Goal: Information Seeking & Learning: Understand process/instructions

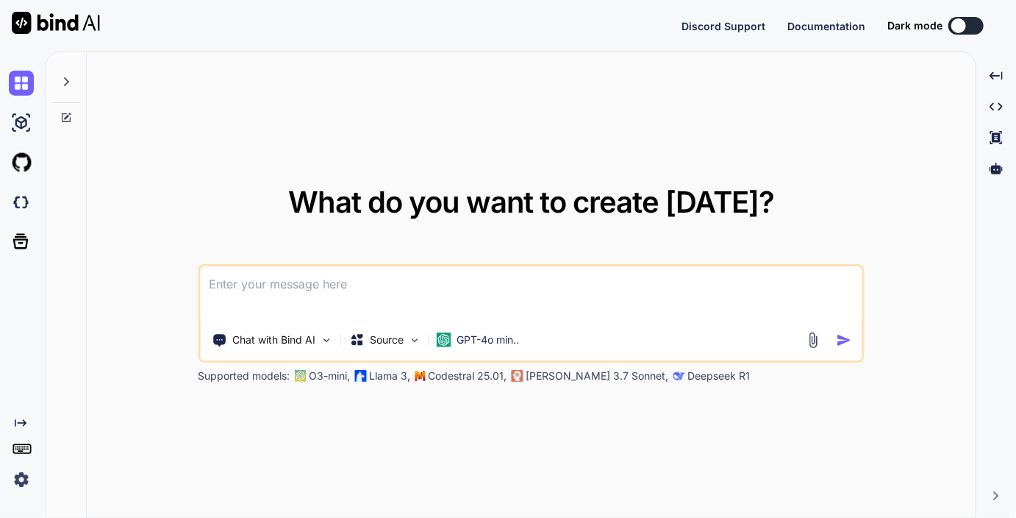
click at [25, 475] on img at bounding box center [21, 479] width 25 height 25
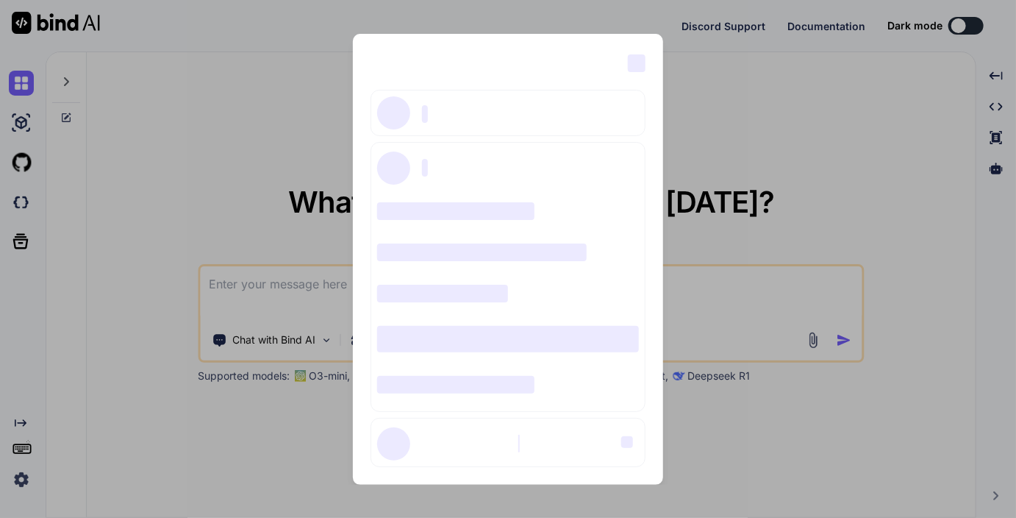
type textarea "x"
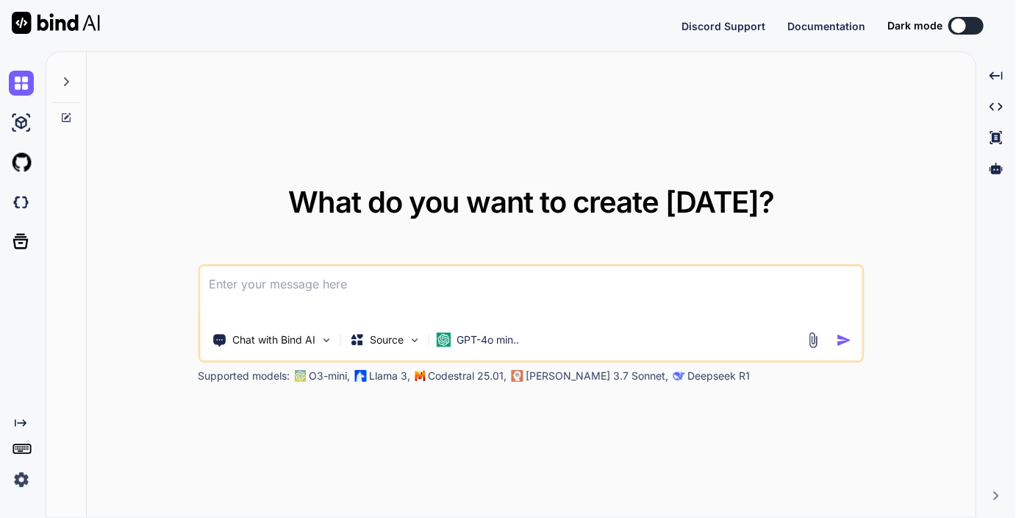
click at [32, 477] on img at bounding box center [21, 479] width 25 height 25
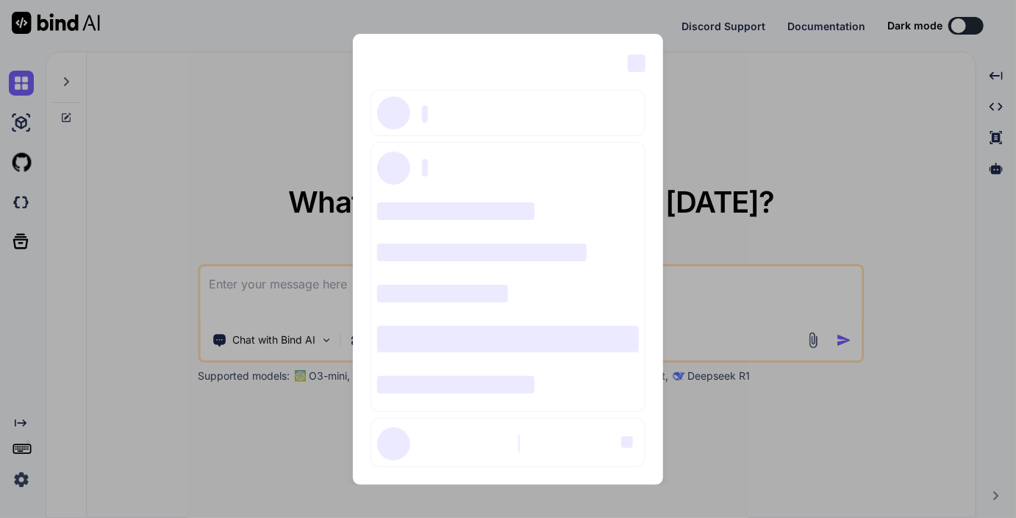
type textarea "x"
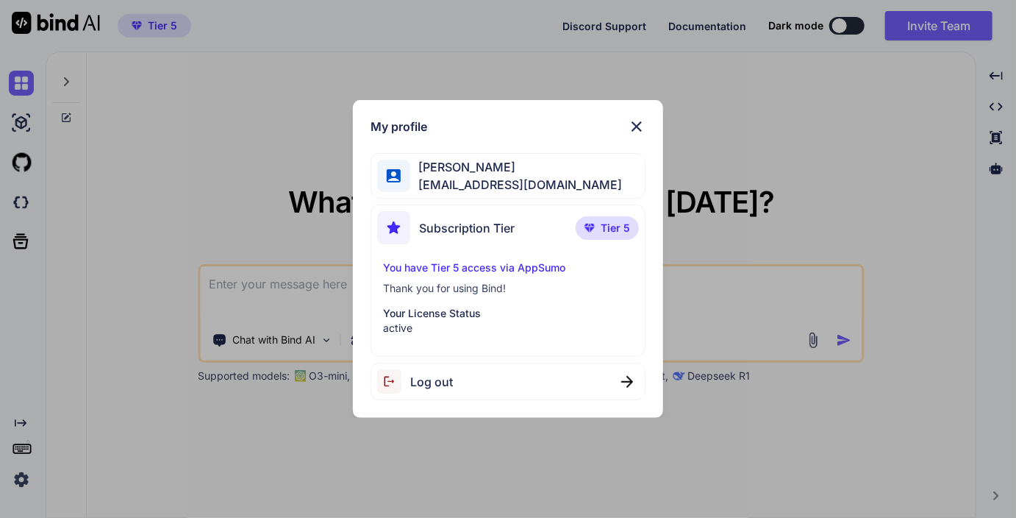
click at [285, 290] on div "My profile Selcuk Alan selcuk.alan@scalan.de Subscription Tier Tier 5 You have …" at bounding box center [508, 259] width 1016 height 518
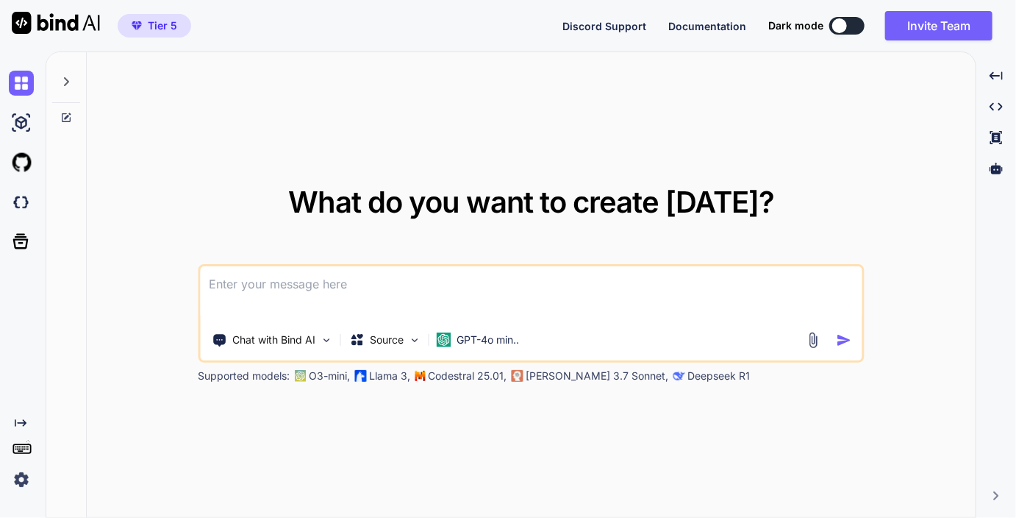
click at [285, 290] on textarea at bounding box center [531, 293] width 662 height 54
type textarea "w"
type textarea "x"
type textarea "wi"
type textarea "x"
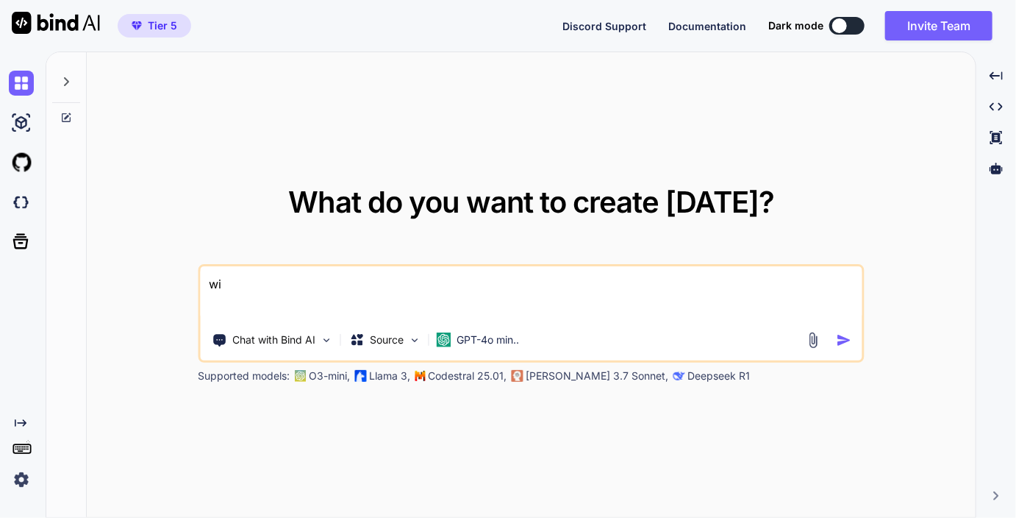
type textarea "wie"
type textarea "x"
type textarea "wiek"
type textarea "x"
type textarea "wie"
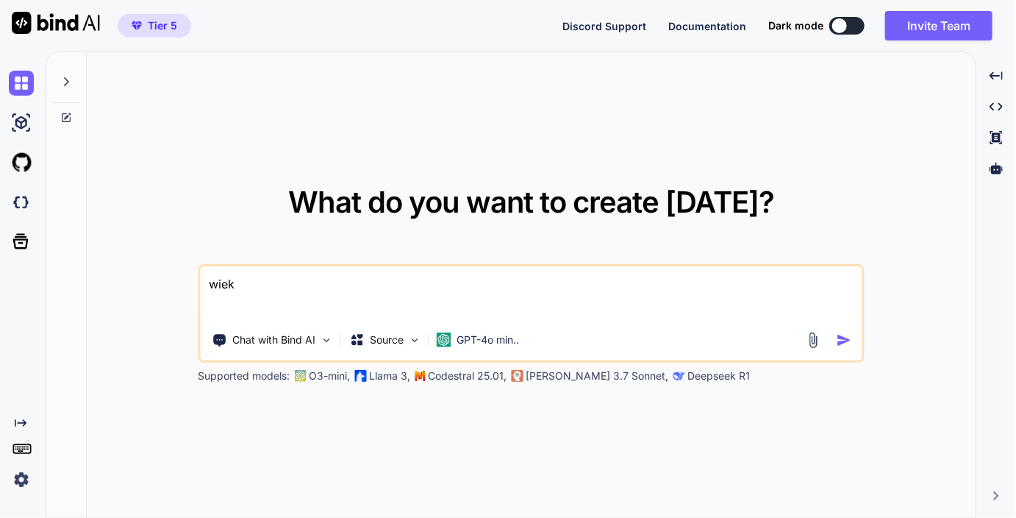
type textarea "x"
type textarea "wie"
type textarea "x"
type textarea "wie k"
type textarea "x"
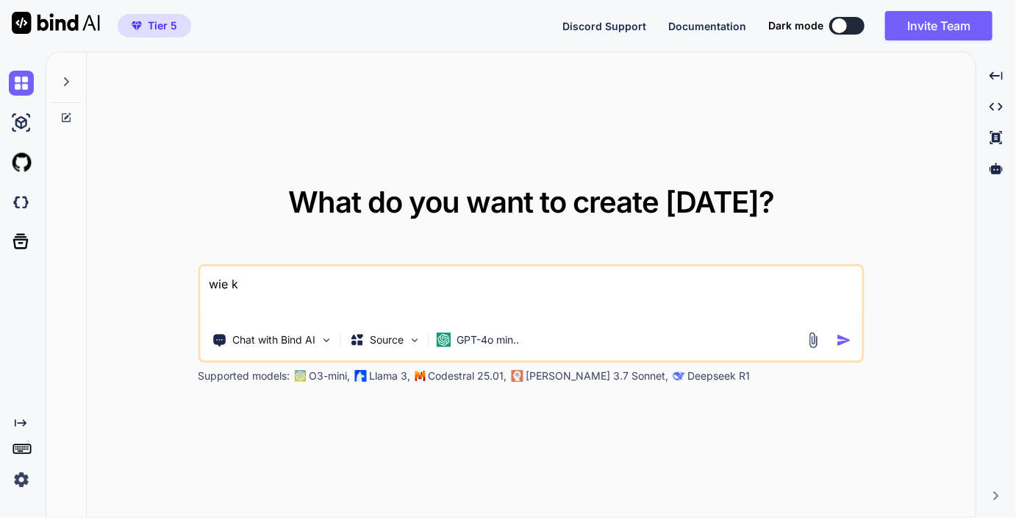
type textarea "wie ka"
type textarea "x"
type textarea "wie kan"
type textarea "x"
type textarea "wie kann"
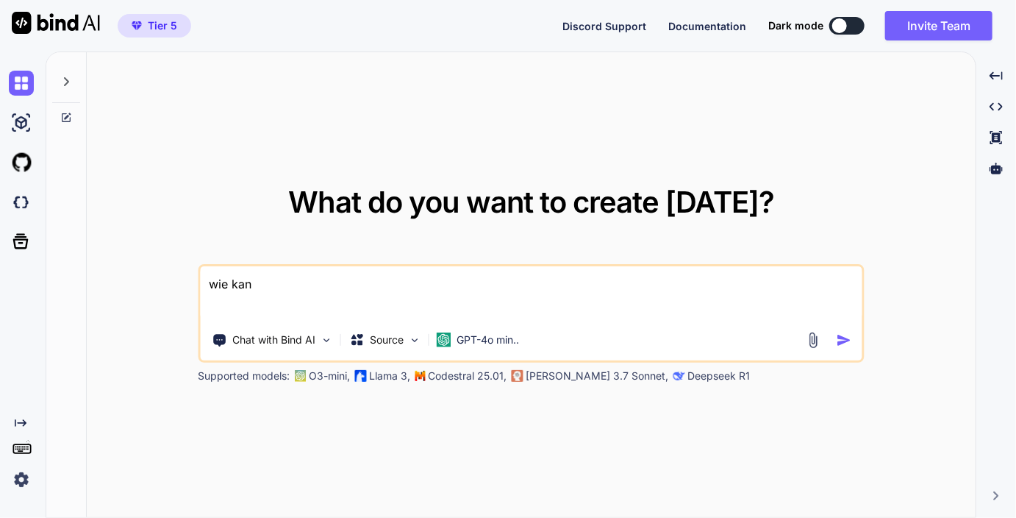
type textarea "x"
type textarea "wie kann"
type textarea "x"
type textarea "wie kann i"
type textarea "x"
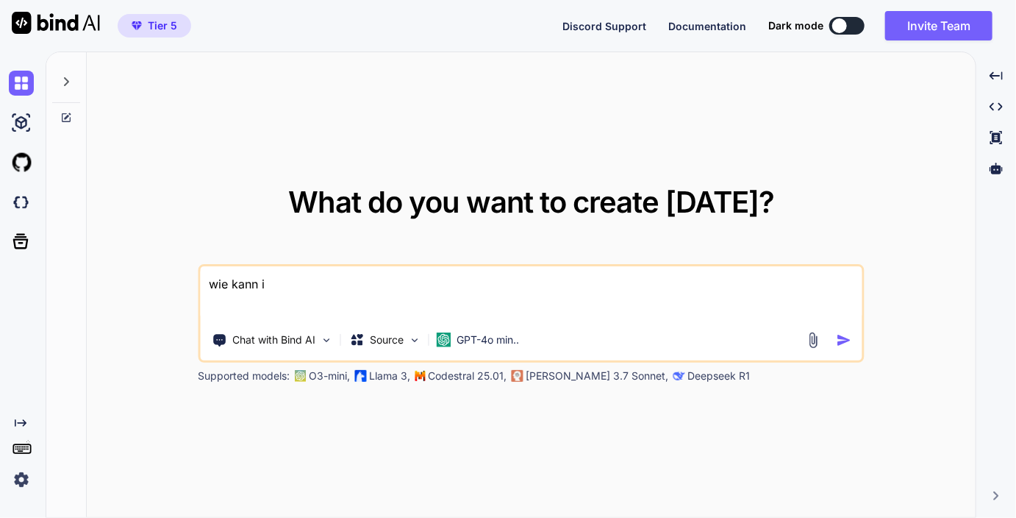
type textarea "wie kann ic"
type textarea "x"
type textarea "wie kann ich"
type textarea "x"
type textarea "wie kann ich"
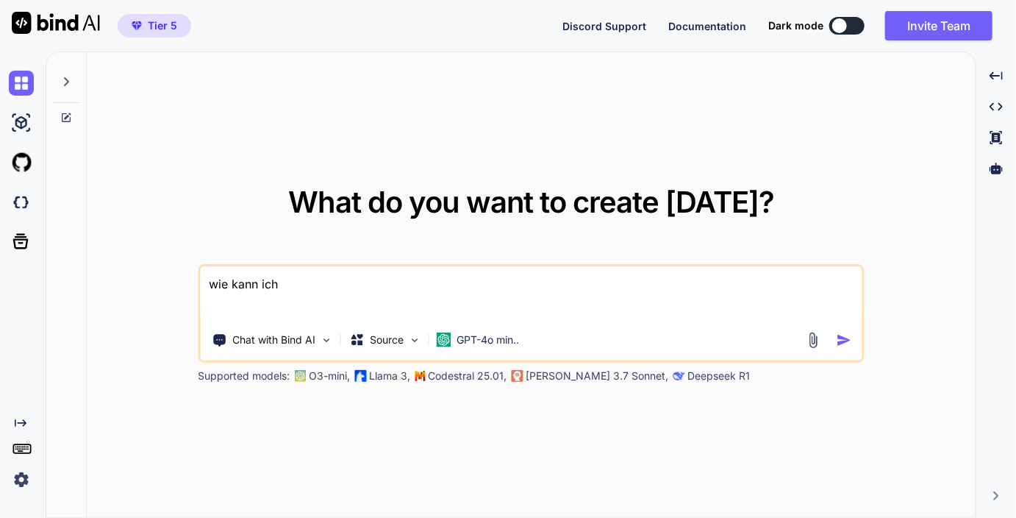
type textarea "x"
type textarea "wie kann ich b"
type textarea "x"
type textarea "wie kann ich be"
type textarea "x"
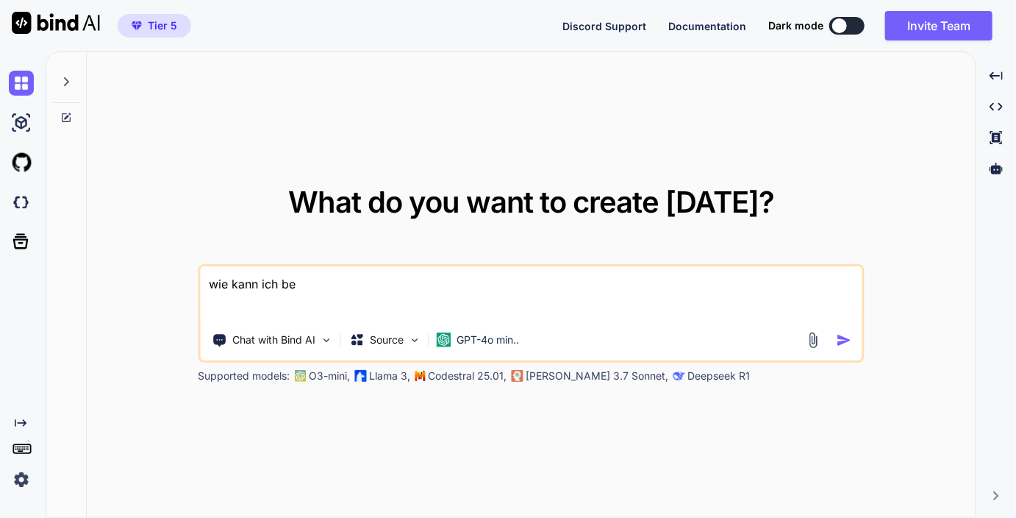
type textarea "wie kann ich bei"
type textarea "x"
type textarea "wie kann ich beim"
type textarea "x"
type textarea "wie kann ich beim"
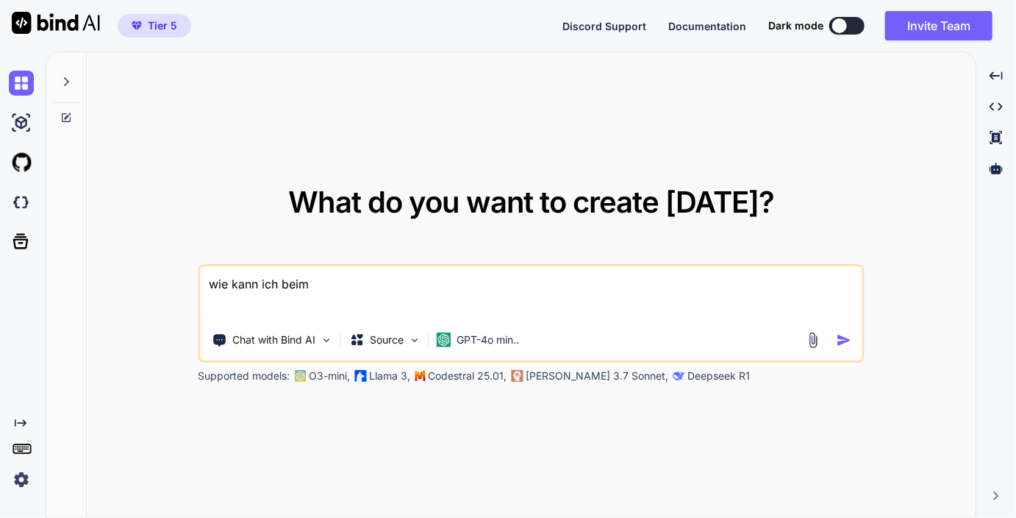
type textarea "x"
type textarea "wie kann ich beim s"
type textarea "x"
type textarea "wie kann ich beim sy"
type textarea "x"
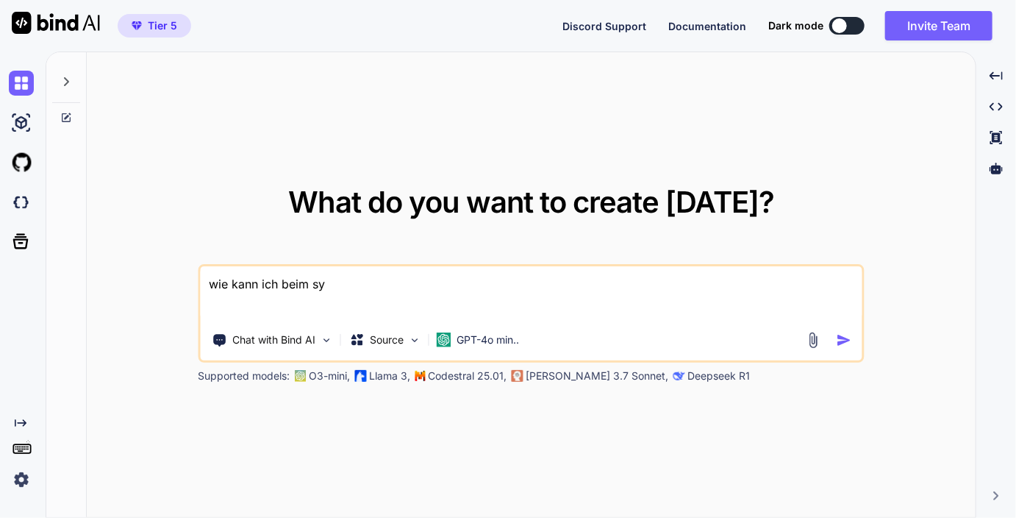
type textarea "wie kann ich beim sym"
type textarea "x"
type textarea "wie kann ich beim symf"
type textarea "x"
type textarea "wie kann ich beim symfo"
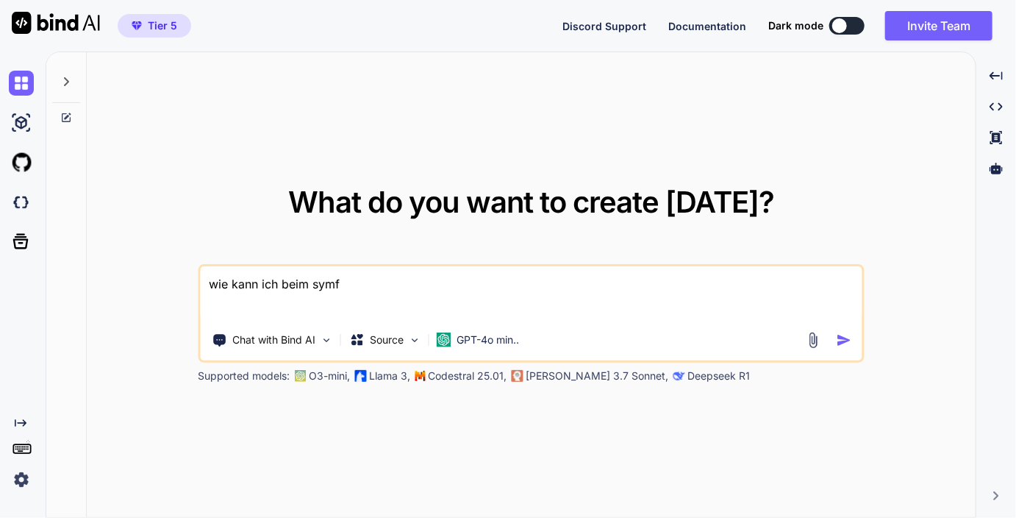
type textarea "x"
type textarea "wie kann ich beim symfon"
type textarea "x"
type textarea "wie kann ich beim symfony"
type textarea "x"
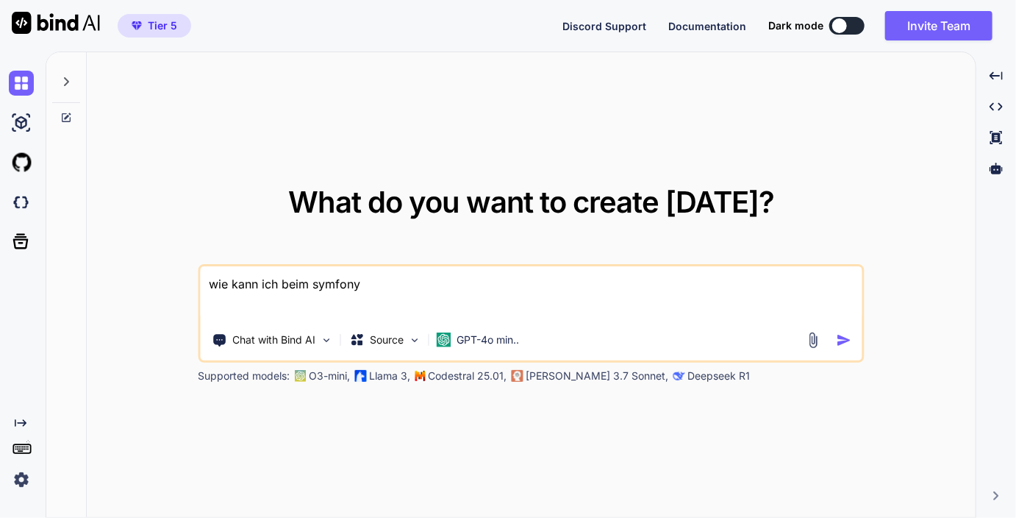
type textarea "wie kann ich beim symfony"
type textarea "x"
type textarea "wie kann ich beim symfony m"
type textarea "x"
type textarea "wie kann ich beim symfony ma"
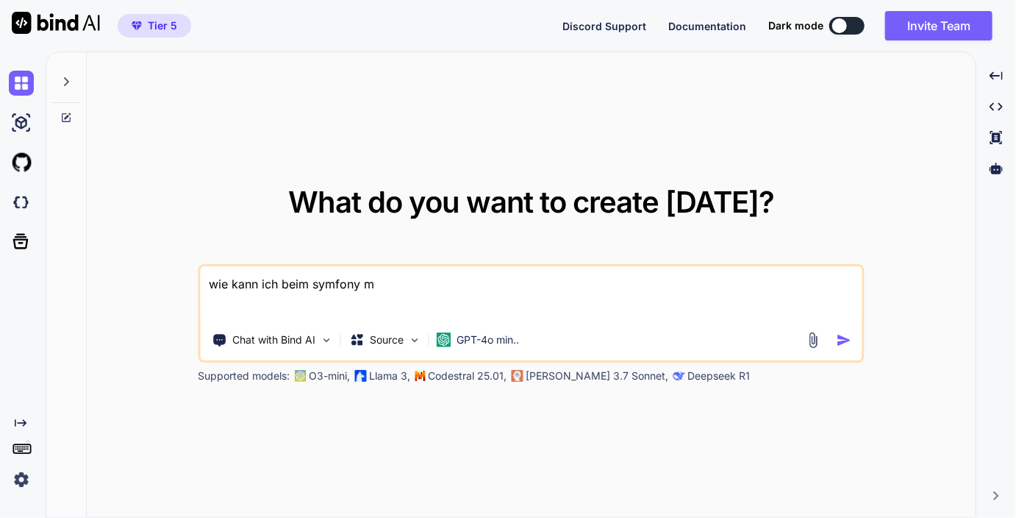
type textarea "x"
type textarea "wie kann ich beim symfony mai"
type textarea "x"
type textarea "wie kann ich beim symfony mail"
type textarea "x"
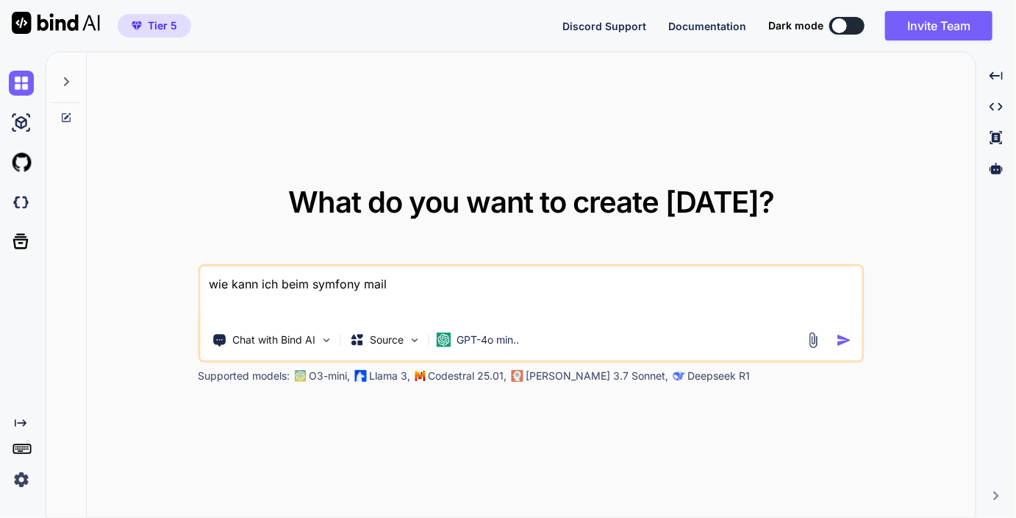
type textarea "wie kann ich beim symfony maile"
type textarea "x"
type textarea "wie kann ich beim symfony mailer"
type textarea "x"
type textarea "wie kann ich beim symfony mailer"
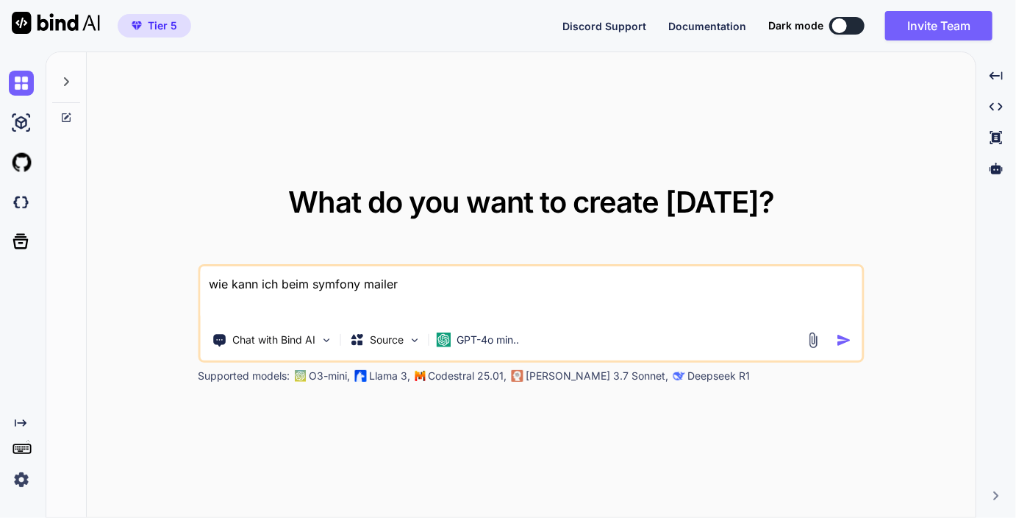
type textarea "x"
type textarea "wie kann ich beim symfony mailer d"
type textarea "x"
type textarea "wie kann ich beim symfony mailer di"
type textarea "x"
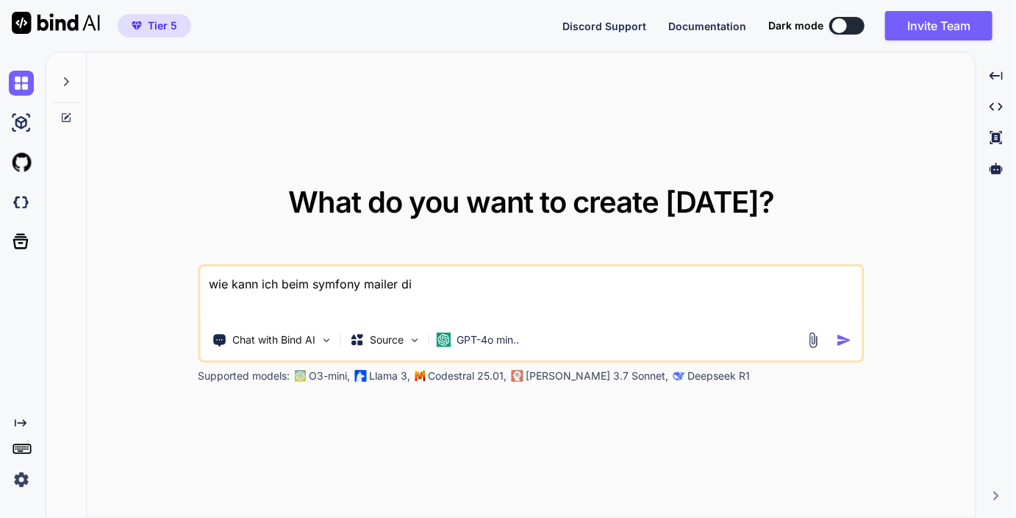
type textarea "wie kann ich beim symfony mailer die"
type textarea "x"
type textarea "wie kann ich beim symfony mailer die"
type textarea "x"
type textarea "wie kann ich beim symfony mailer die g"
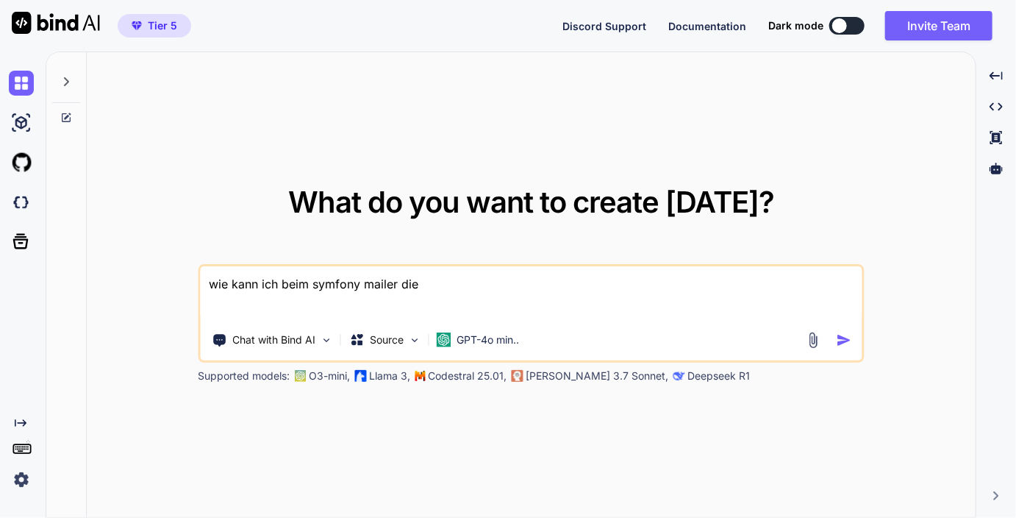
type textarea "x"
type textarea "wie kann ich beim symfony mailer die ge"
type textarea "x"
type textarea "wie kann ich beim symfony mailer die ges"
type textarea "x"
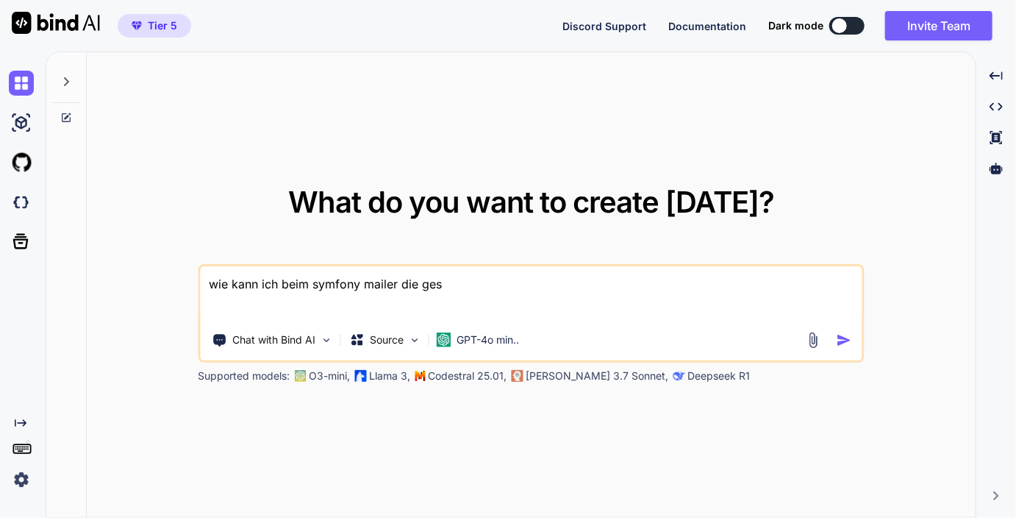
type textarea "wie kann ich beim symfony mailer die gesa"
type textarea "x"
type textarea "wie kann ich beim symfony mailer die gesam"
type textarea "x"
type textarea "wie kann ich beim symfony mailer die gesamm"
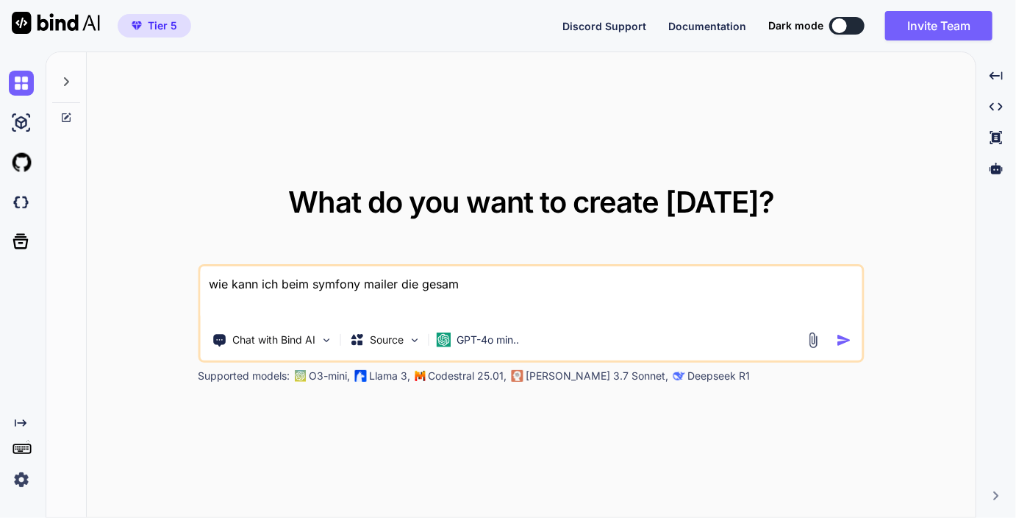
type textarea "x"
type textarea "wie kann ich beim symfony mailer die gesammt"
type textarea "x"
type textarea "wie kann ich beim symfony mailer die gesammte"
type textarea "x"
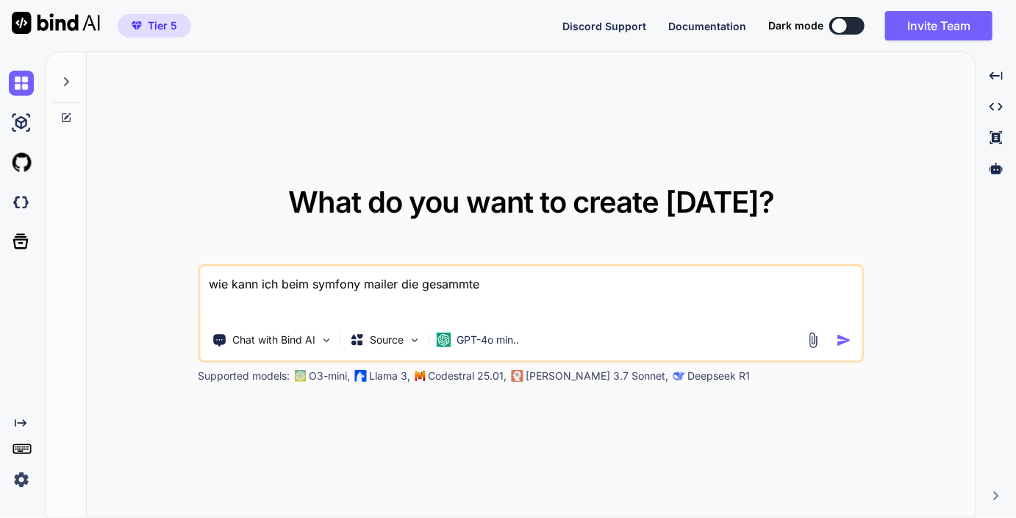
type textarea "wie kann ich beim symfony mailer die gesammte"
type textarea "x"
type textarea "wie kann ich beim symfony mailer die gesammte k"
type textarea "x"
type textarea "wie kann ich beim symfony mailer die gesammte ko"
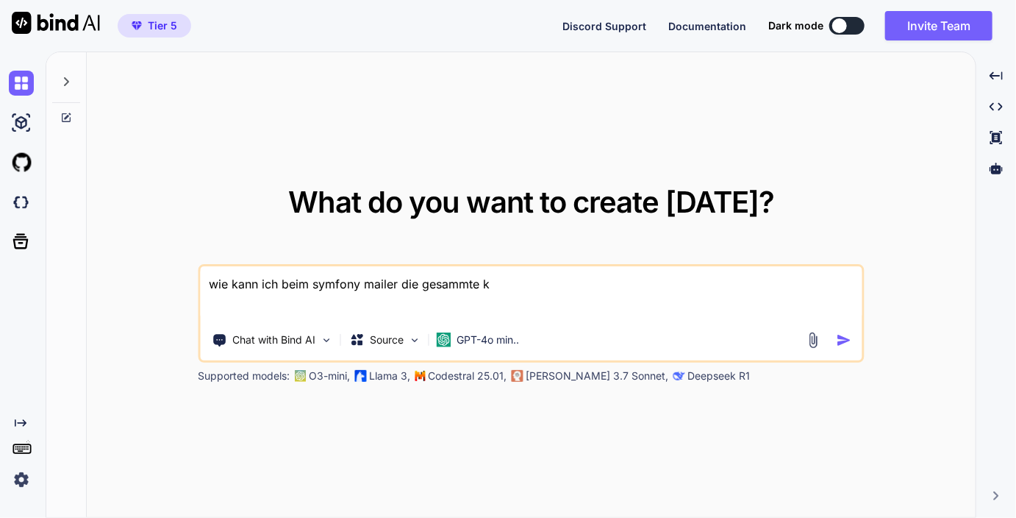
type textarea "x"
type textarea "wie kann ich beim symfony mailer die gesammte kom"
type textarea "x"
type textarea "wie kann ich beim symfony mailer die gesammte komm"
type textarea "x"
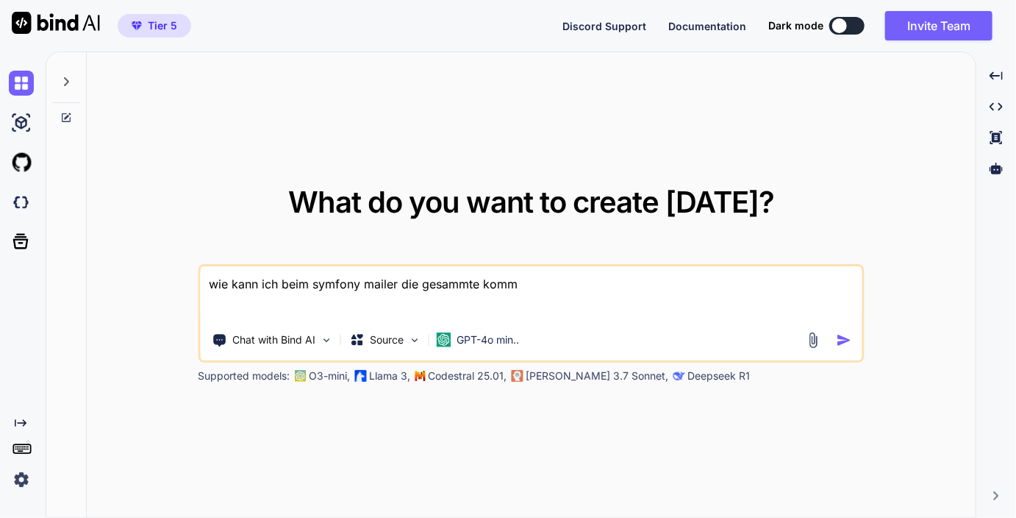
type textarea "wie kann ich beim symfony mailer die gesammte kommu"
type textarea "x"
type textarea "wie kann ich beim symfony mailer die gesammte kommun"
type textarea "x"
type textarea "wie kann ich beim symfony mailer die gesammte kommuni"
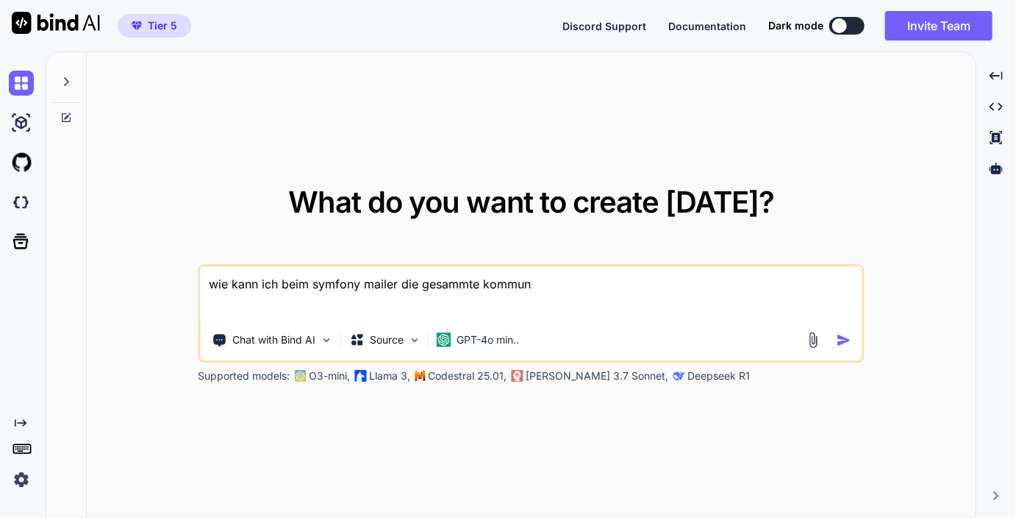
type textarea "x"
type textarea "wie kann ich beim symfony mailer die gesammte kommunik"
type textarea "x"
type textarea "wie kann ich beim symfony mailer die gesammte kommunika"
type textarea "x"
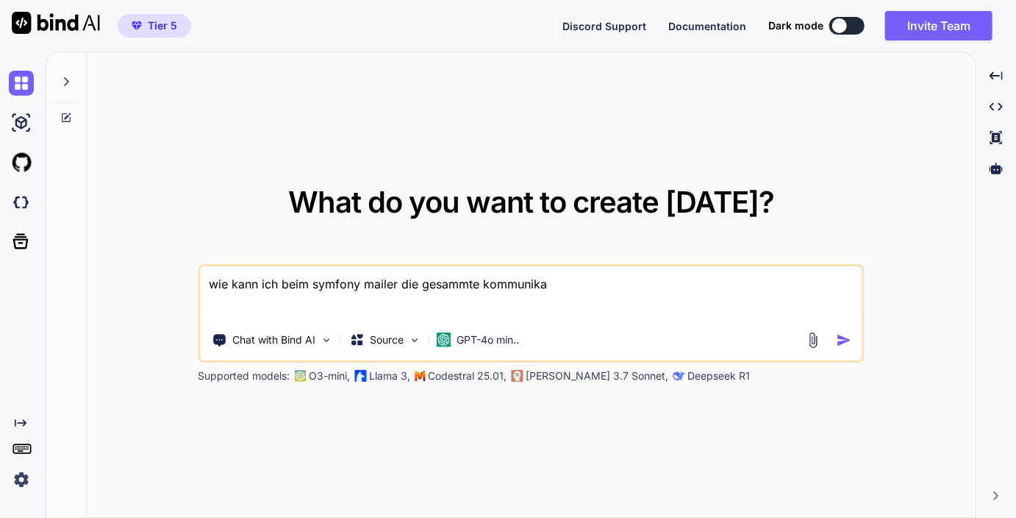
type textarea "wie kann ich beim symfony mailer die gesammte kommunikat"
type textarea "x"
type textarea "wie kann ich beim symfony mailer die gesammte kommunikati"
type textarea "x"
type textarea "wie kann ich beim symfony mailer die gesammte kommunikatio"
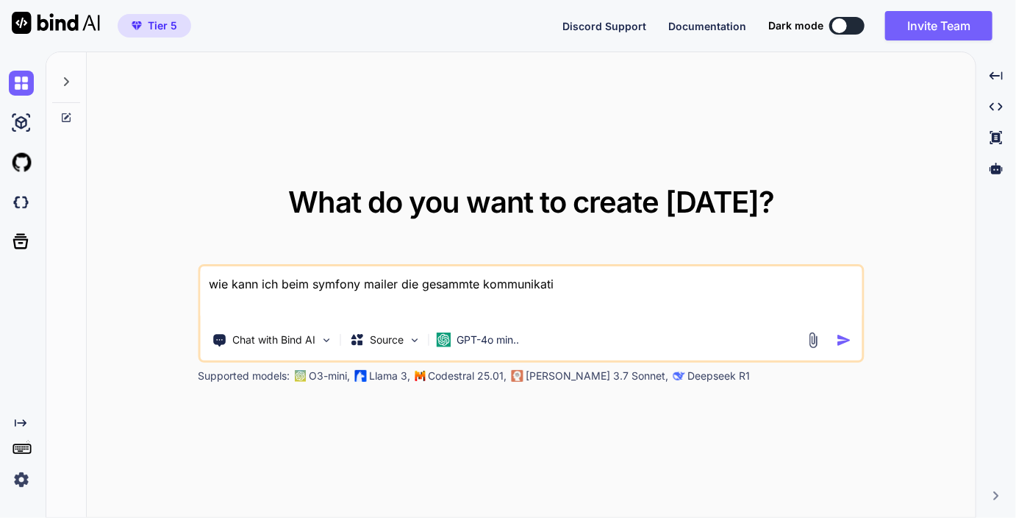
type textarea "x"
type textarea "wie kann ich beim symfony mailer die gesammte kommunikation"
type textarea "x"
type textarea "wie kann ich beim symfony mailer die gesammte kommunikation"
type textarea "x"
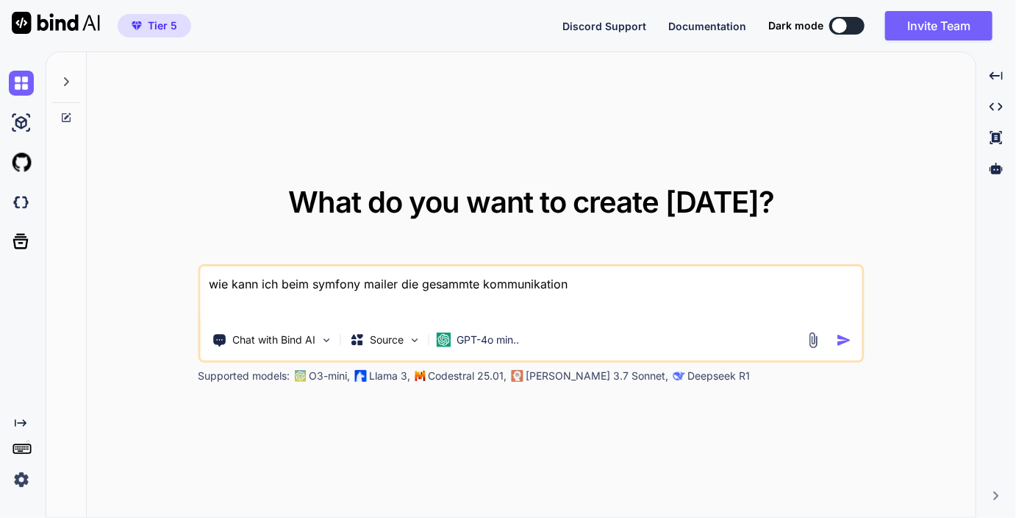
type textarea "wie kann ich beim symfony mailer die gesammte kommunikation m"
type textarea "x"
type textarea "wie kann ich beim symfony mailer die gesammte kommunikation mi"
type textarea "x"
type textarea "wie kann ich beim symfony mailer die gesammte kommunikation mit"
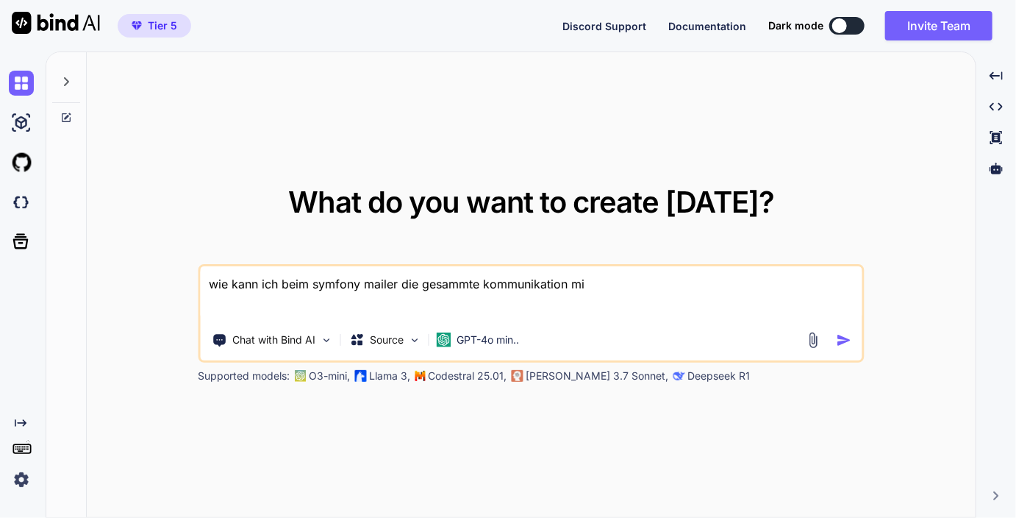
type textarea "x"
type textarea "wie kann ich beim symfony mailer die gesammte kommunikation mit"
type textarea "x"
type textarea "wie kann ich beim symfony mailer die gesammte kommunikation mit d"
type textarea "x"
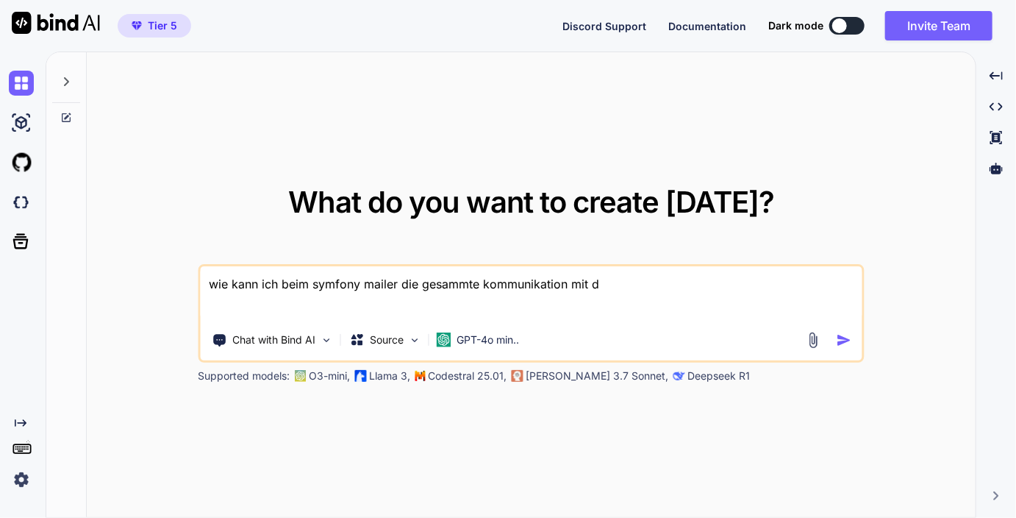
type textarea "wie kann ich beim symfony mailer die gesammte kommunikation mit de"
type textarea "x"
type textarea "wie kann ich beim symfony mailer die gesammte kommunikation mit dem"
type textarea "x"
type textarea "wie kann ich beim symfony mailer die gesammte kommunikation mit dem"
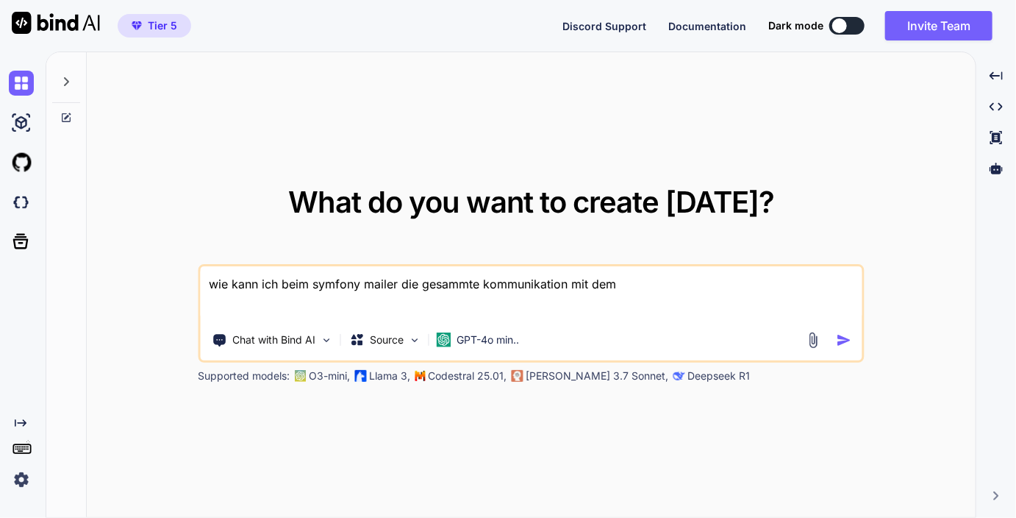
type textarea "x"
type textarea "wie kann ich beim symfony mailer die gesammte kommunikation mit dem m"
type textarea "x"
type textarea "wie kann ich beim symfony mailer die gesammte kommunikation mit dem ma"
type textarea "x"
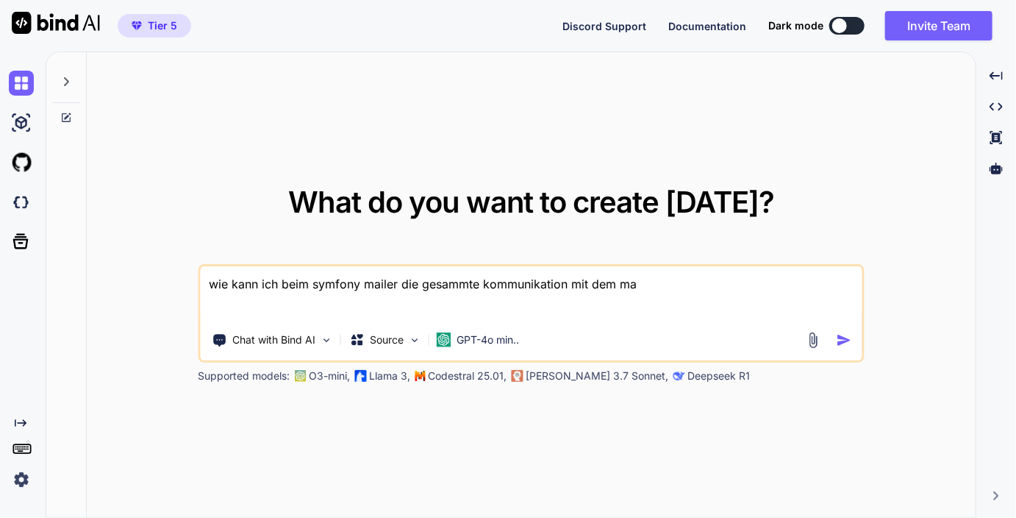
type textarea "wie kann ich beim symfony mailer die gesammte kommunikation mit dem mai"
type textarea "x"
type textarea "wie kann ich beim symfony mailer die gesammte kommunikation mit dem mail"
type textarea "x"
type textarea "wie kann ich beim symfony mailer die gesammte kommunikation mit dem mails"
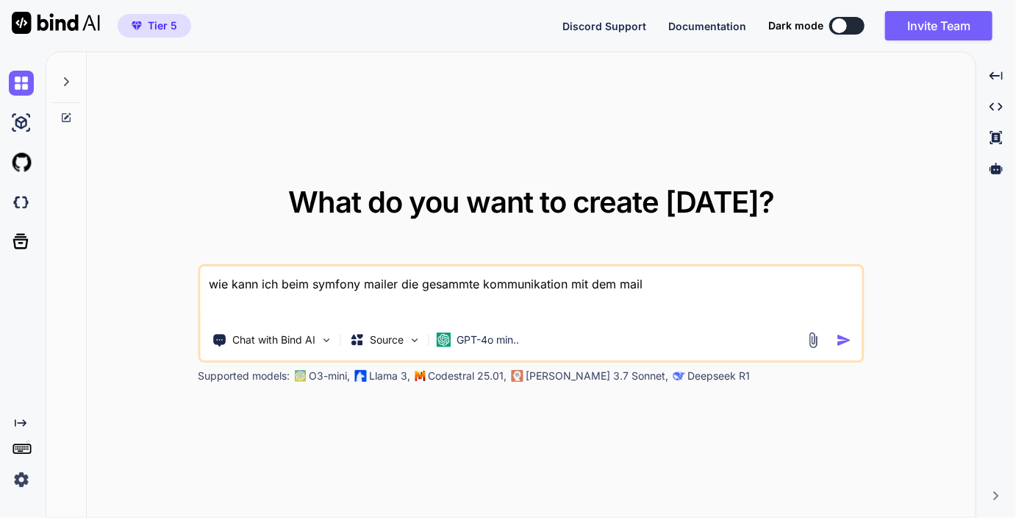
type textarea "x"
type textarea "wie kann ich beim symfony mailer die gesammte kommunikation mit dem mail"
type textarea "x"
type textarea "wie kann ich beim symfony mailer die gesammte kommunikation mit dem mail"
type textarea "x"
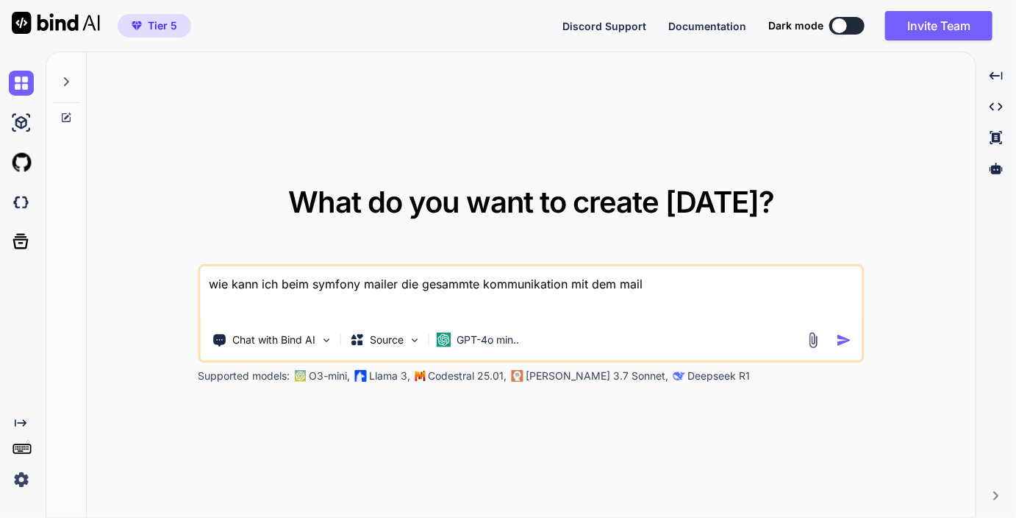
type textarea "wie kann ich beim symfony mailer die gesammte kommunikation mit dem mail s"
type textarea "x"
type textarea "wie kann ich beim symfony mailer die gesammte kommunikation mit dem mail se"
type textarea "x"
type textarea "wie kann ich beim symfony mailer die gesammte kommunikation mit dem mail ser"
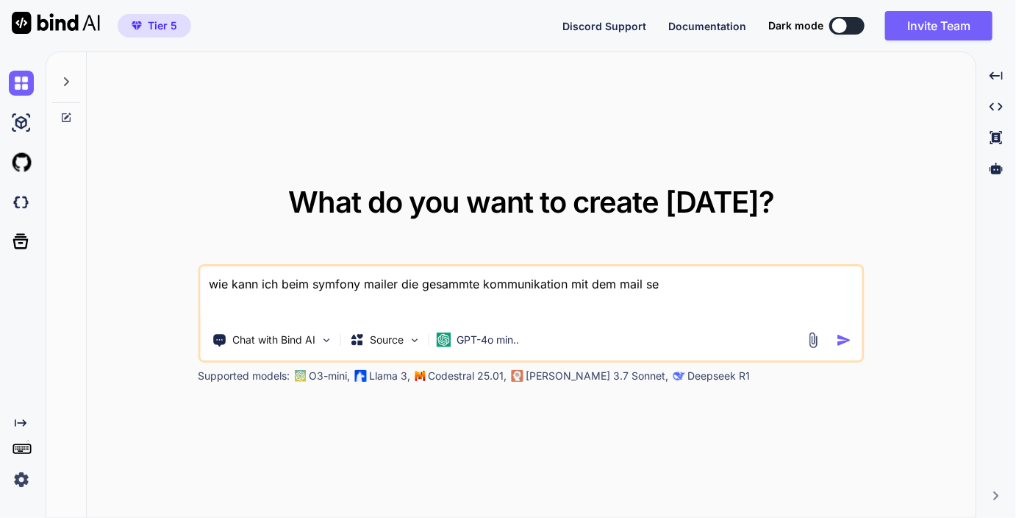
type textarea "x"
type textarea "wie kann ich beim symfony mailer die gesammte kommunikation mit dem mail sere"
type textarea "x"
type textarea "wie kann ich beim symfony mailer die gesammte kommunikation mit dem mail serer"
type textarea "x"
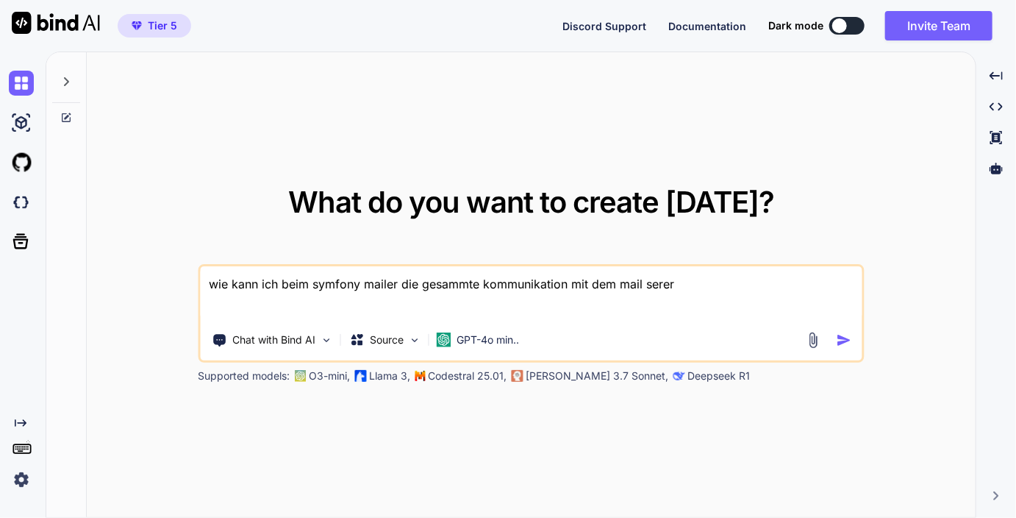
type textarea "wie kann ich beim symfony mailer die gesammte kommunikation mit dem mail sere"
type textarea "x"
type textarea "wie kann ich beim symfony mailer die gesammte kommunikation mit dem mail ser"
type textarea "x"
type textarea "wie kann ich beim symfony mailer die gesammte kommunikation mit dem mail se"
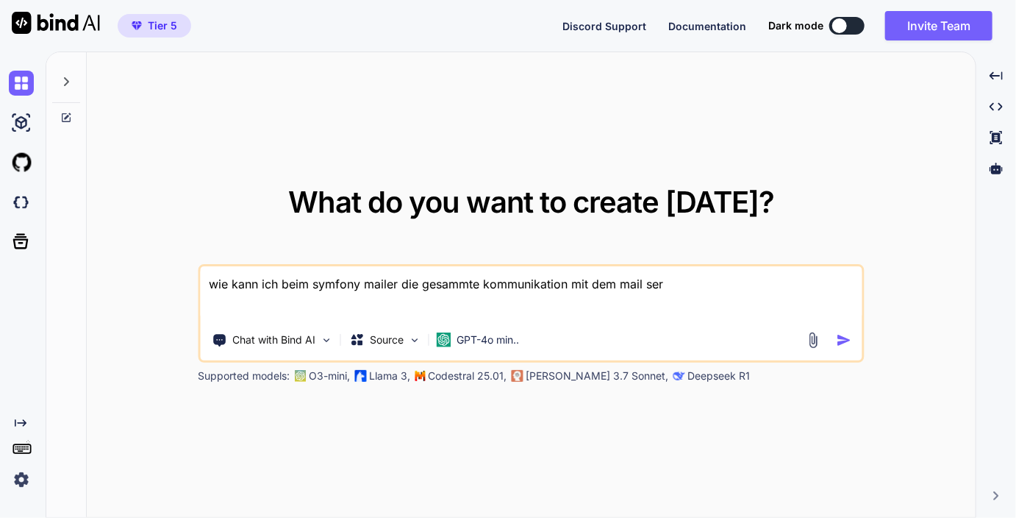
type textarea "x"
type textarea "wie kann ich beim symfony mailer die gesammte kommunikation mit dem mail sev"
type textarea "x"
type textarea "wie kann ich beim symfony mailer die gesammte kommunikation mit dem mail seve"
type textarea "x"
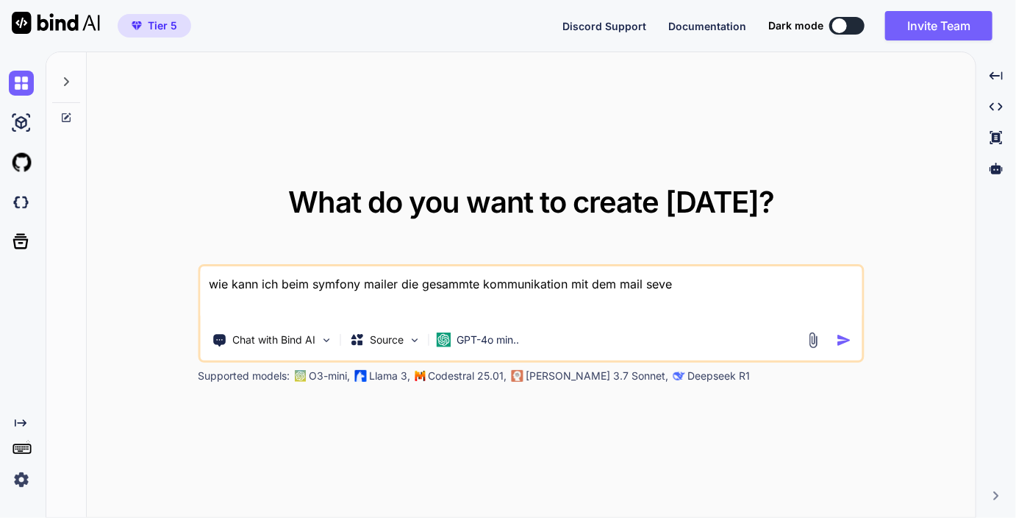
type textarea "wie kann ich beim symfony mailer die gesammte kommunikation mit dem mail sever"
type textarea "x"
type textarea "wie kann ich beim symfony mailer die gesammte kommunikation mit dem mail sever"
type textarea "x"
type textarea "wie kann ich beim symfony mailer die gesammte kommunikation mit dem mail sever"
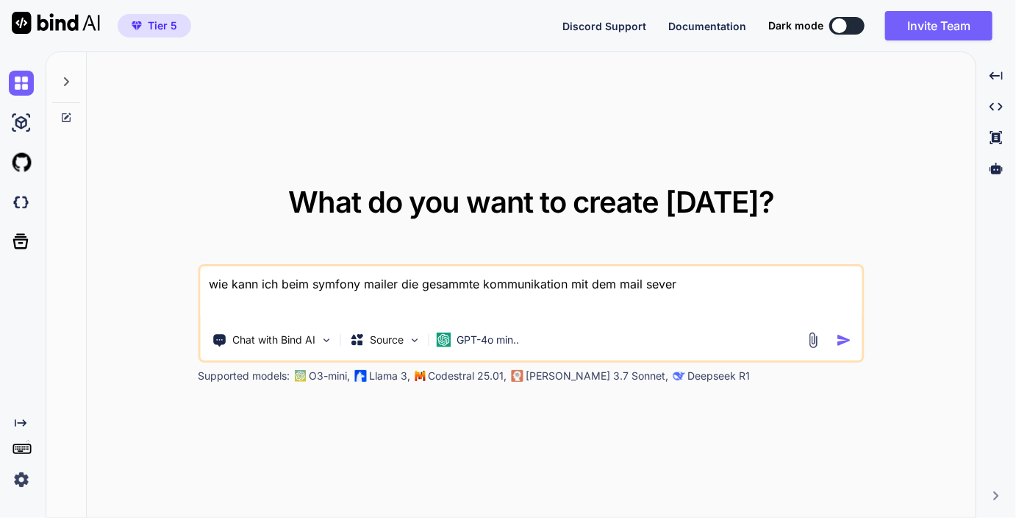
type textarea "x"
type textarea "wie kann ich beim symfony mailer die gesammte kommunikation mit dem mail seve"
type textarea "x"
type textarea "wie kann ich beim symfony mailer die gesammte kommunikation mit dem mail sev"
type textarea "x"
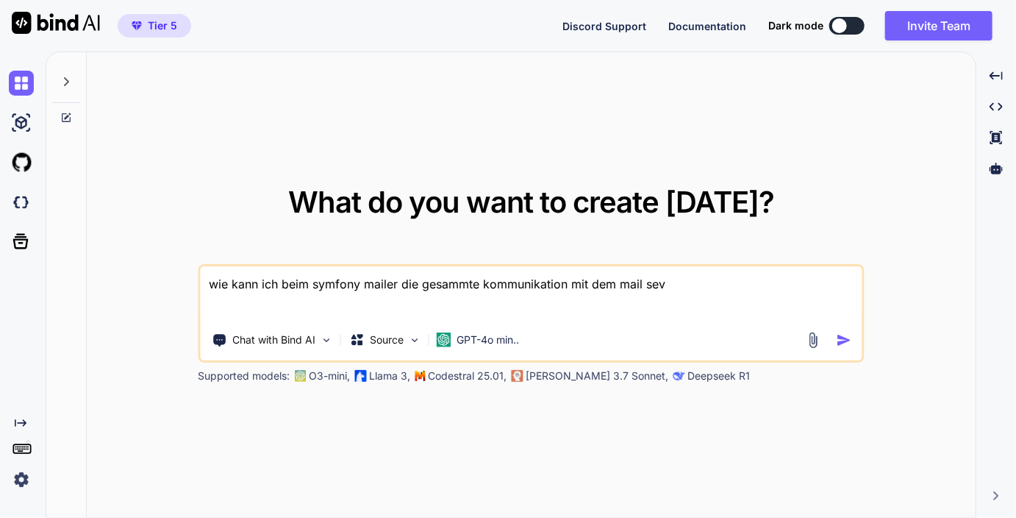
type textarea "wie kann ich beim symfony mailer die gesammte kommunikation mit dem mail se"
type textarea "x"
type textarea "wie kann ich beim symfony mailer die gesammte kommunikation mit dem mail ser"
type textarea "x"
type textarea "wie kann ich beim symfony mailer die gesammte kommunikation mit dem mail serv"
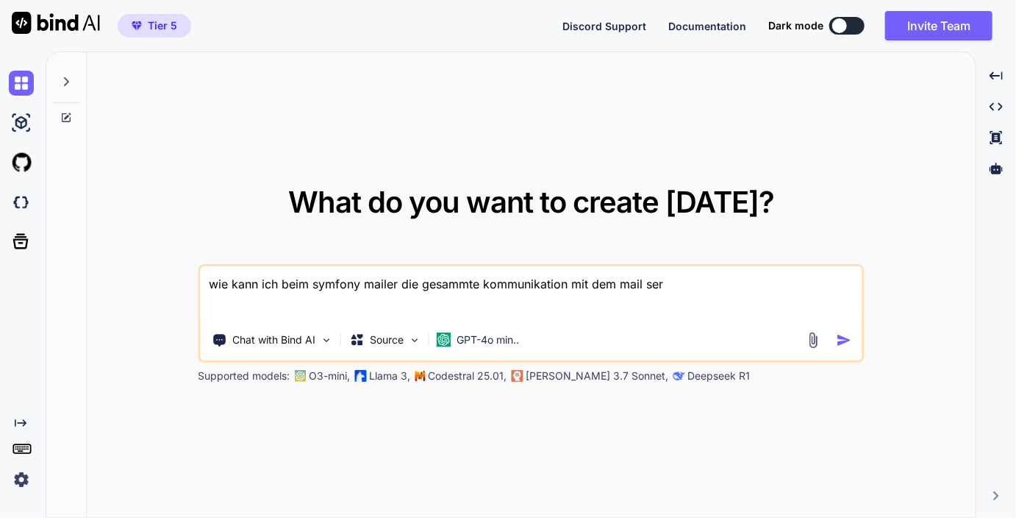
type textarea "x"
type textarea "wie kann ich beim symfony mailer die gesammte kommunikation mit dem mail serve"
type textarea "x"
type textarea "wie kann ich beim symfony mailer die gesammte kommunikation mit dem mail server"
type textarea "x"
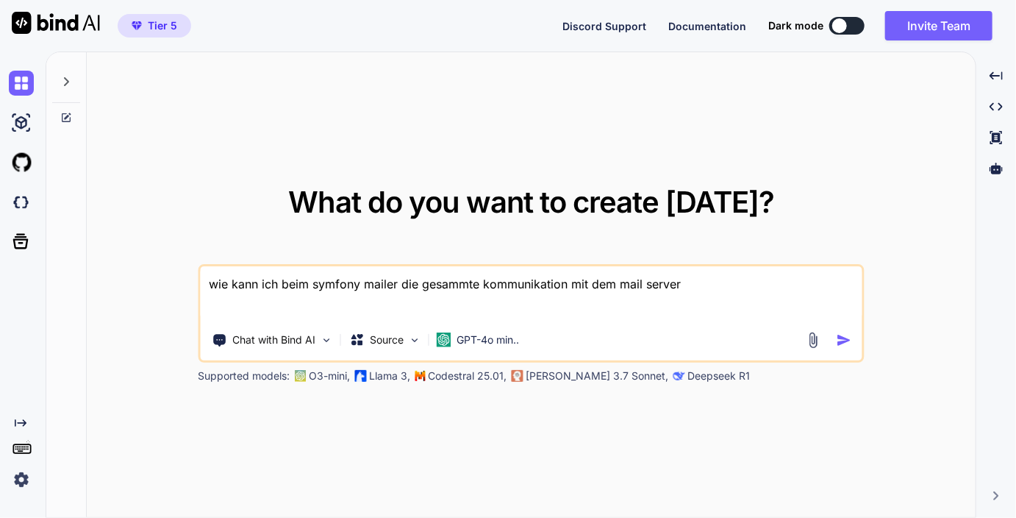
type textarea "wie kann ich beim symfony mailer die gesammte kommunikation mit dem mail server"
type textarea "x"
type textarea "wie kann ich beim symfony mailer die gesammte kommunikation mit dem mail server…"
type textarea "x"
type textarea "wie kann ich beim symfony mailer die gesammte kommunikation mit dem mail server…"
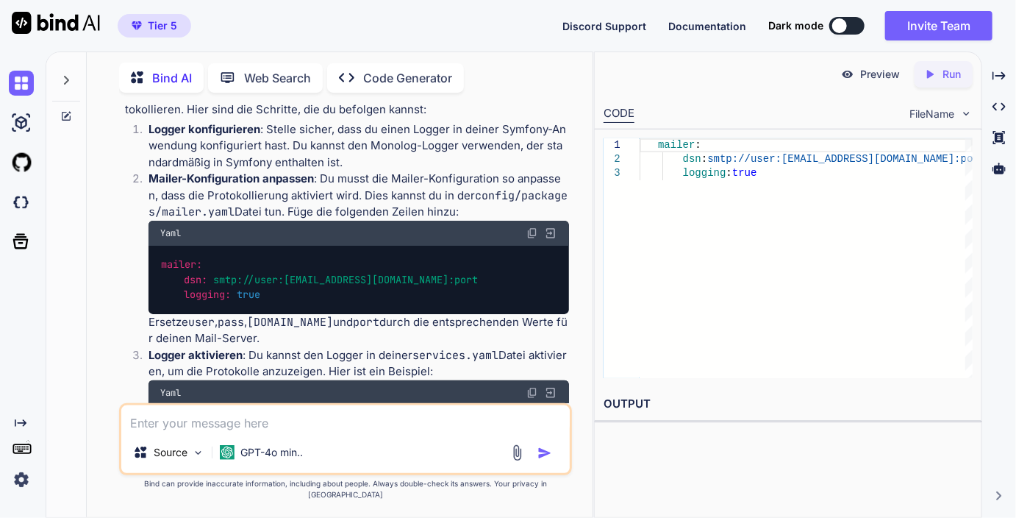
scroll to position [142, 0]
drag, startPoint x: 270, startPoint y: 293, endPoint x: 185, endPoint y: 291, distance: 85.3
click at [185, 291] on div "mailer: dsn: smtp://user:pass@smtp.example.com:port logging: true" at bounding box center [359, 280] width 421 height 68
copy code "logging: true"
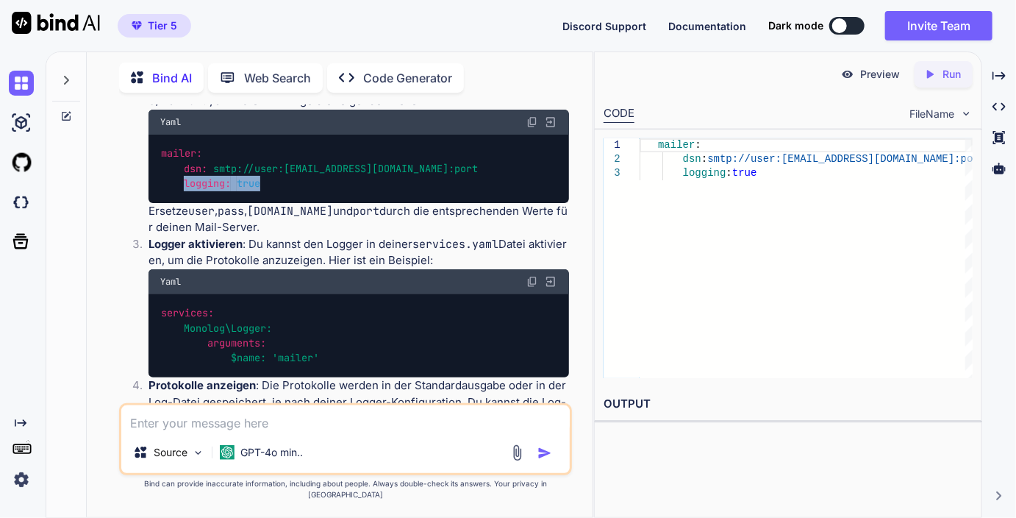
scroll to position [252, 0]
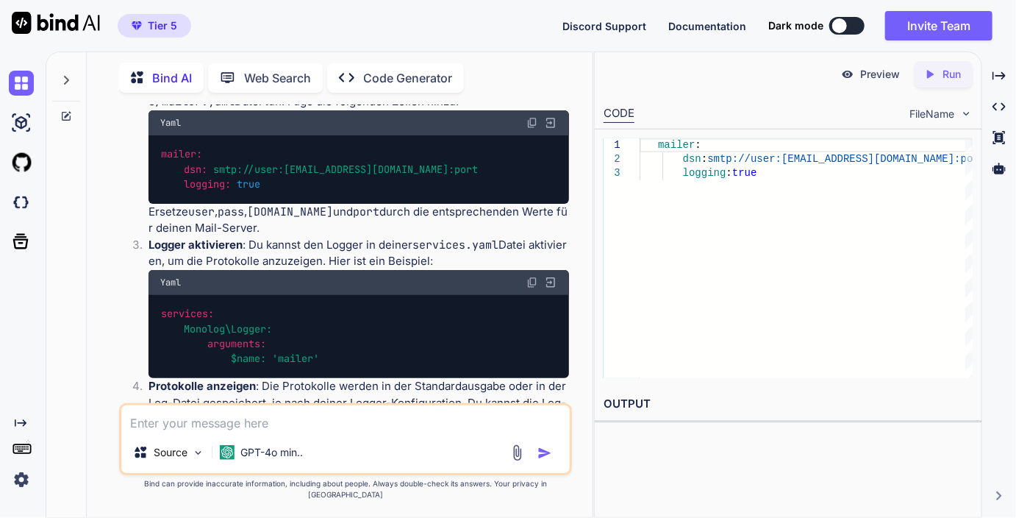
click at [290, 431] on textarea at bounding box center [345, 418] width 448 height 26
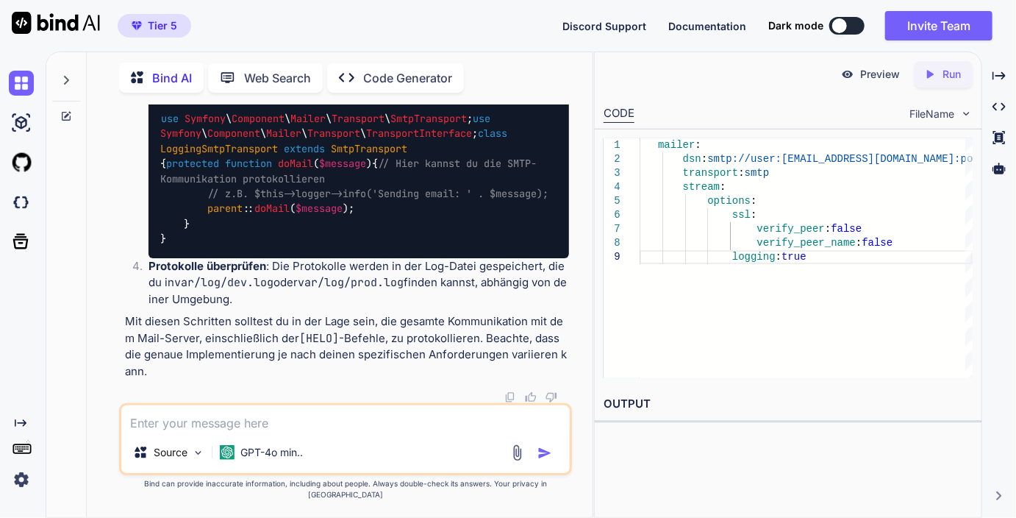
scroll to position [1615, 0]
